Goal: Task Accomplishment & Management: Complete application form

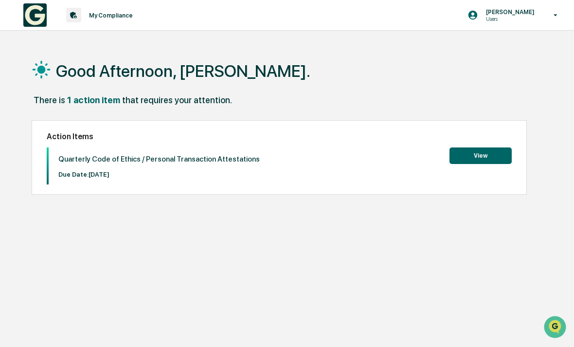
click at [491, 163] on button "View" at bounding box center [480, 155] width 62 height 17
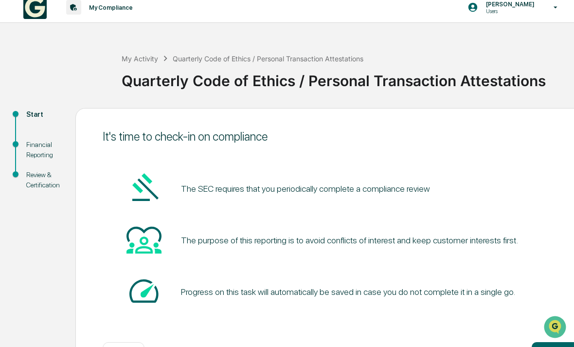
scroll to position [16, 0]
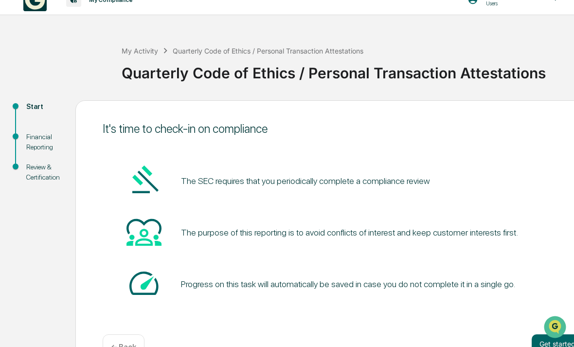
click at [544, 335] on button "Get started" at bounding box center [558, 343] width 52 height 19
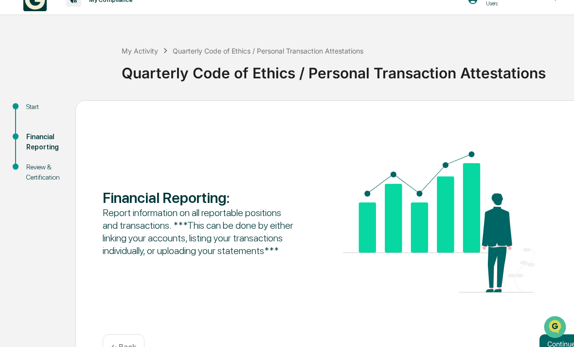
click at [552, 338] on button "Continue" at bounding box center [561, 343] width 44 height 19
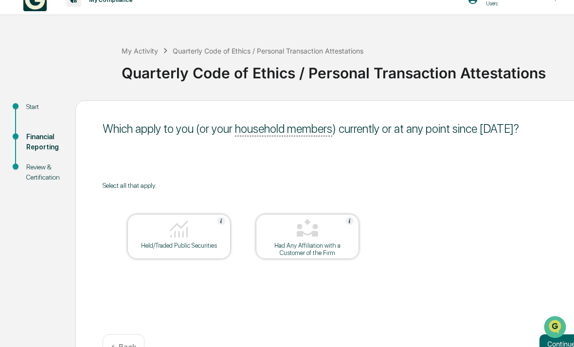
click at [183, 240] on img at bounding box center [178, 228] width 23 height 23
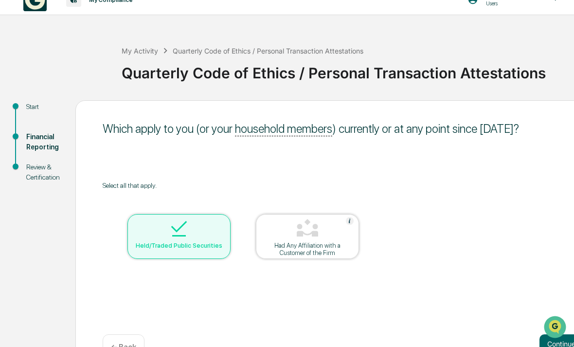
click at [560, 338] on button "Continue" at bounding box center [561, 343] width 44 height 19
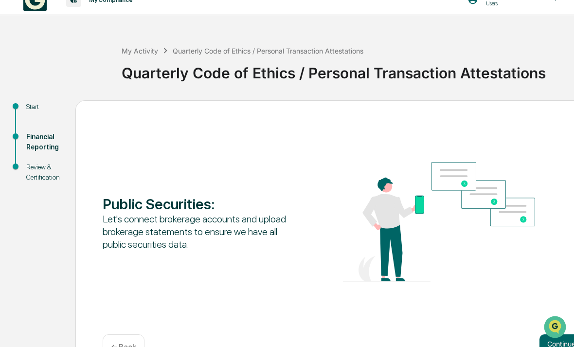
click at [552, 340] on button "Continue" at bounding box center [561, 343] width 44 height 19
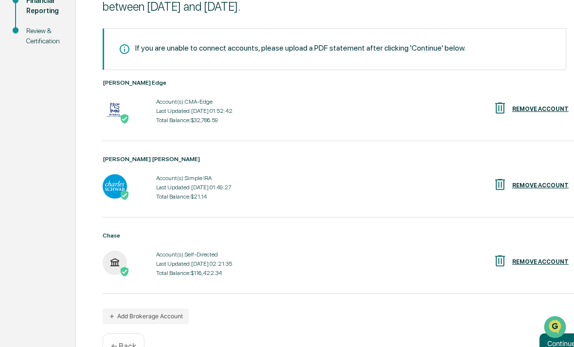
scroll to position [158, 0]
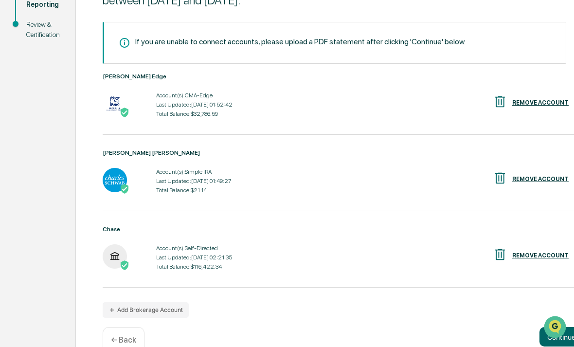
click at [566, 339] on button "Continue" at bounding box center [561, 336] width 44 height 19
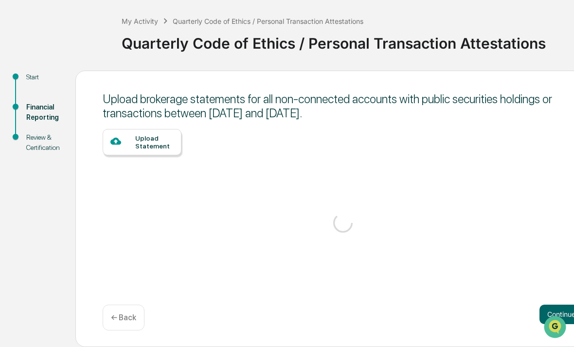
scroll to position [16, 0]
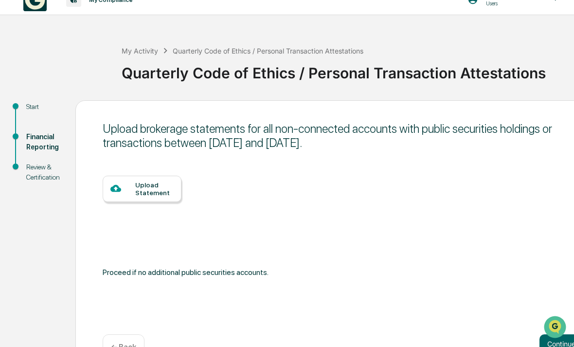
click at [153, 188] on div "Upload Statement" at bounding box center [154, 189] width 38 height 16
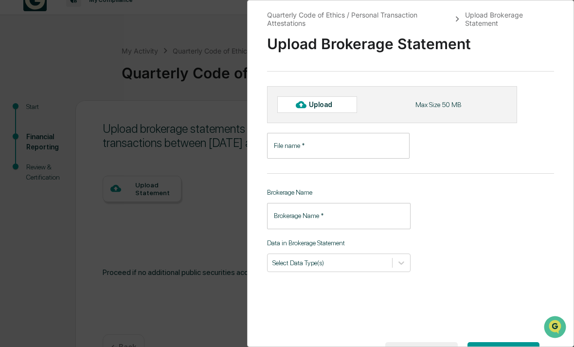
click at [313, 147] on input "File name   *" at bounding box center [338, 146] width 142 height 26
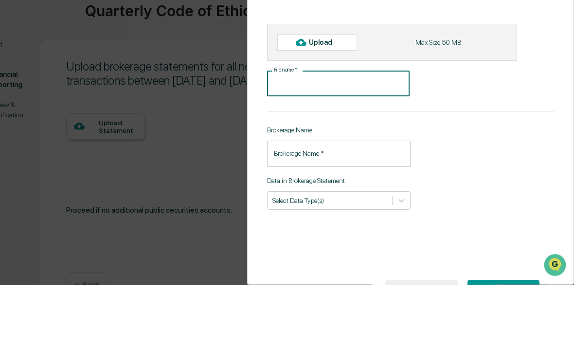
click at [471, 126] on div "Quarterly Code of Ethics / Personal Transaction Attestations Upload Brokerage S…" at bounding box center [410, 173] width 327 height 347
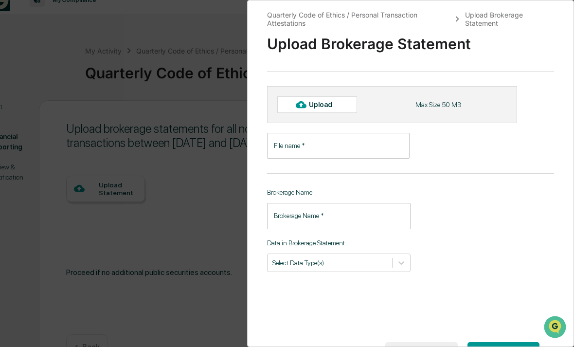
click at [424, 346] on button "CANCEL" at bounding box center [421, 350] width 72 height 17
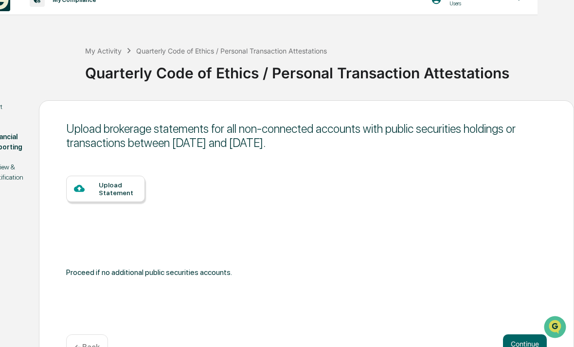
click at [515, 346] on button "Continue" at bounding box center [525, 343] width 44 height 19
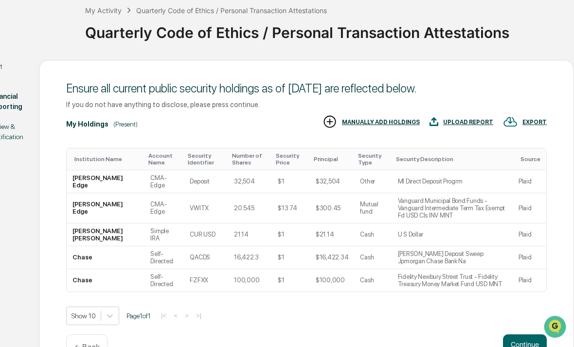
scroll to position [61, 36]
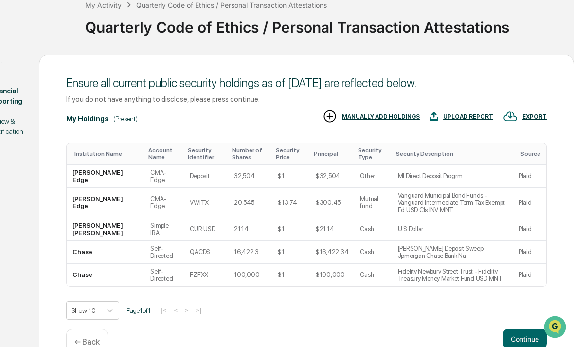
click at [520, 346] on button "Continue" at bounding box center [525, 338] width 44 height 19
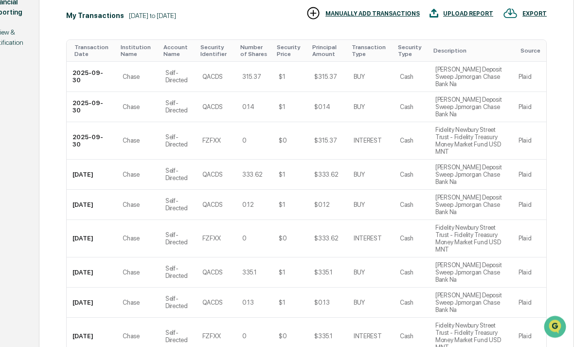
scroll to position [160, 36]
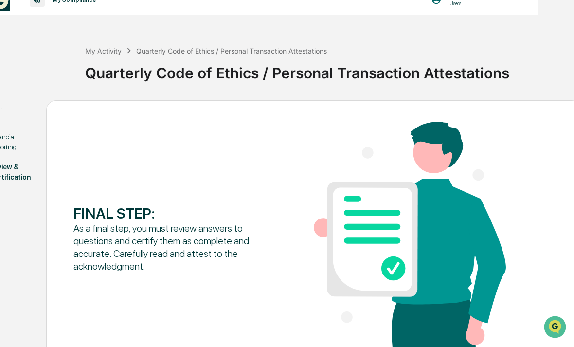
scroll to position [47, 36]
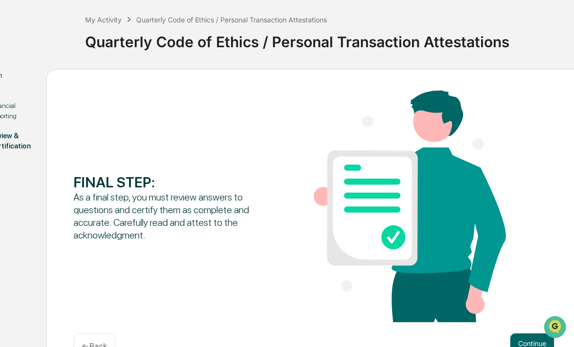
click at [519, 346] on button "Continue" at bounding box center [532, 342] width 44 height 19
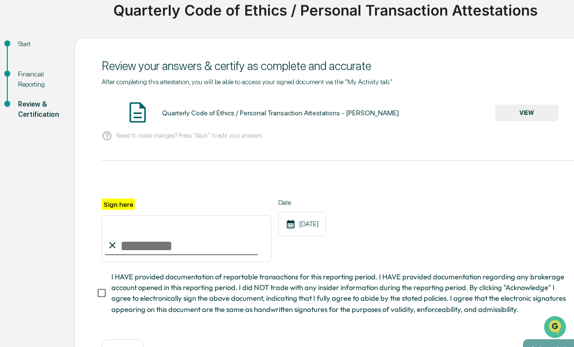
scroll to position [86, 8]
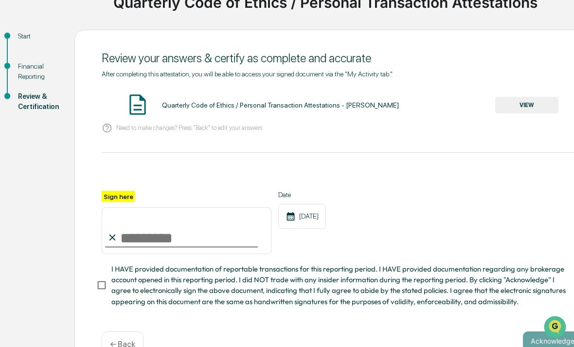
click at [143, 245] on input "Sign here" at bounding box center [187, 230] width 170 height 47
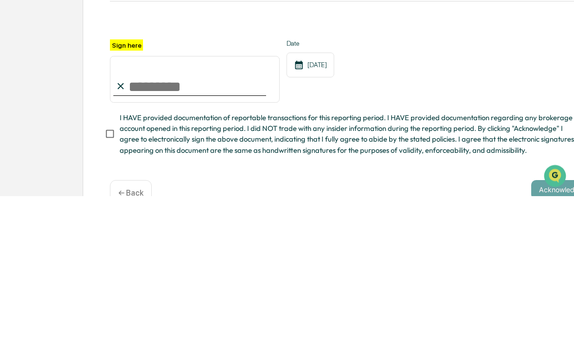
scroll to position [87, 0]
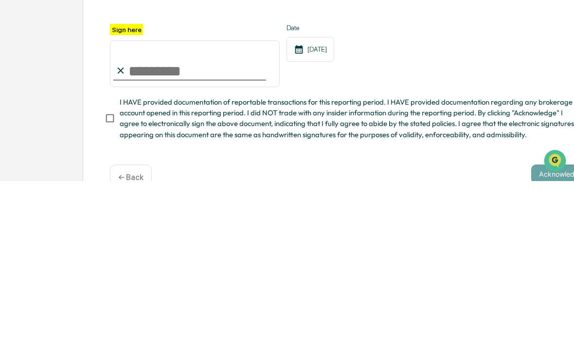
click at [145, 207] on input "Sign here" at bounding box center [195, 230] width 170 height 47
click at [149, 207] on input "Sign here" at bounding box center [195, 230] width 170 height 47
type input "**********"
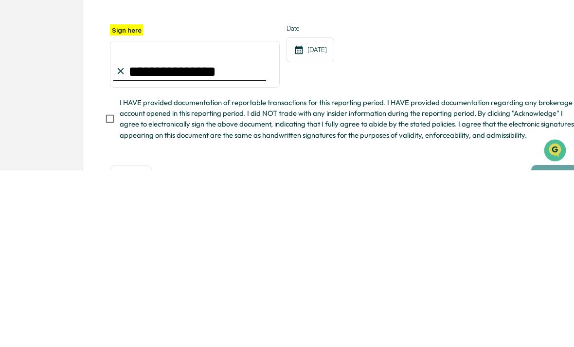
scroll to position [86, 0]
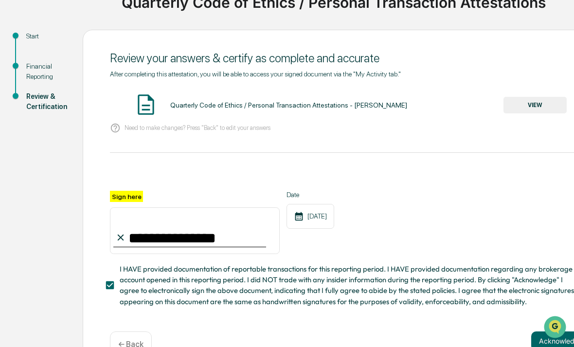
click at [540, 346] on button "Acknowledge" at bounding box center [560, 340] width 59 height 19
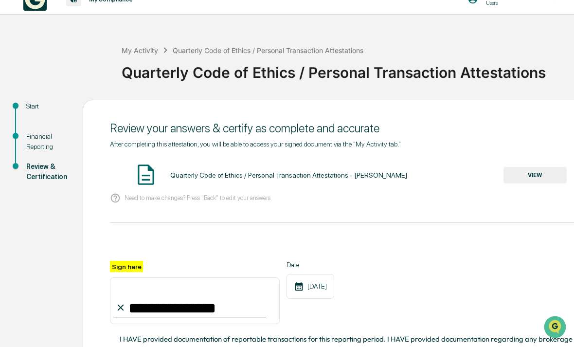
scroll to position [0, 0]
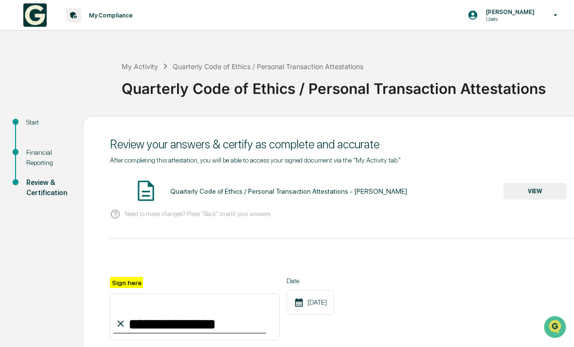
click at [525, 199] on button "VIEW" at bounding box center [534, 191] width 63 height 17
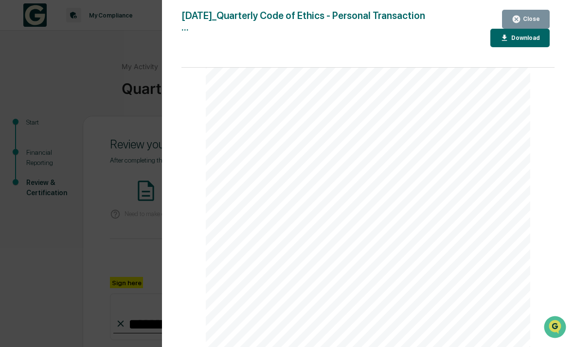
scroll to position [1155, 0]
click at [81, 276] on div "Version History [DATE] 05:28 PM [PERSON_NAME] [DATE]_Quarterly Code of Ethics -…" at bounding box center [287, 173] width 574 height 347
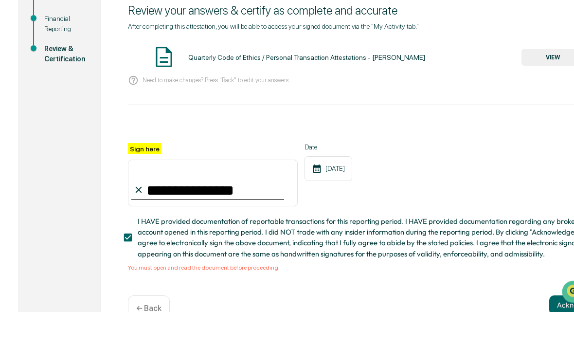
scroll to position [98, 0]
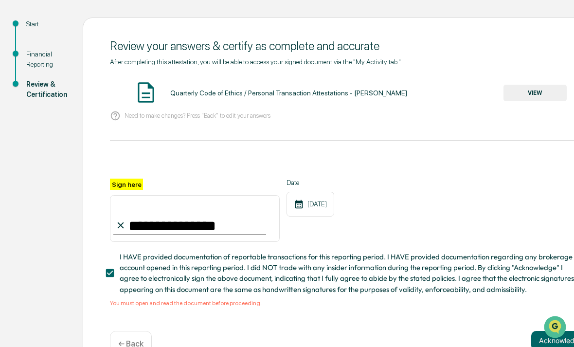
click at [536, 346] on button "Acknowledge" at bounding box center [560, 340] width 59 height 19
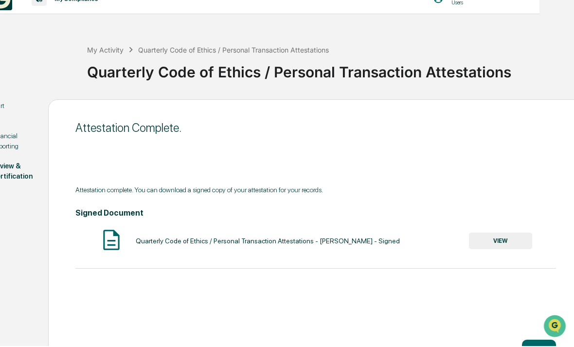
scroll to position [16, 34]
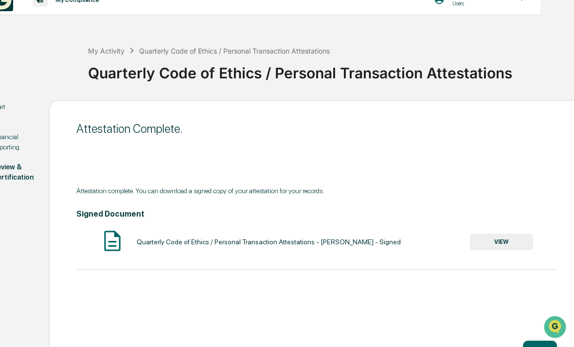
click at [533, 346] on button "Home" at bounding box center [540, 349] width 34 height 19
